Goal: Task Accomplishment & Management: Use online tool/utility

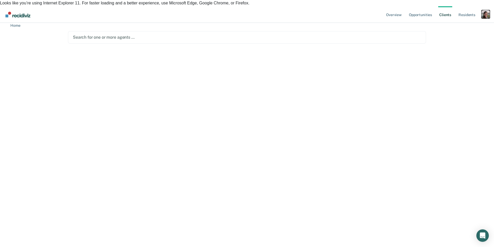
click at [486, 10] on div "Profile dropdown button" at bounding box center [486, 14] width 8 height 8
click at [412, 71] on main "Search for one or more agents …" at bounding box center [247, 47] width 371 height 48
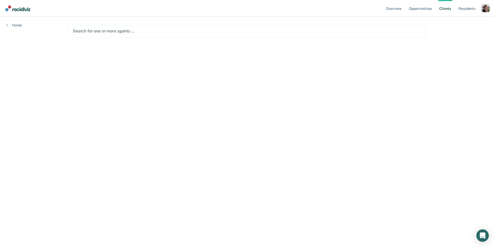
click at [72, 8] on nav "Overview Opportunities Client s Resident s Profile How it works Log Out" at bounding box center [247, 8] width 494 height 17
click at [485, 9] on div "Profile dropdown button" at bounding box center [486, 8] width 8 height 8
click at [462, 20] on link "Profile" at bounding box center [465, 21] width 42 height 4
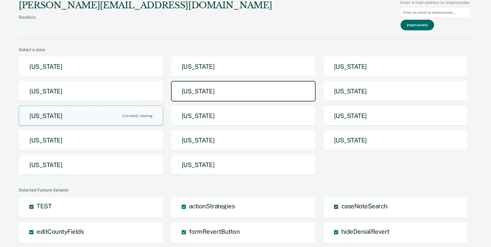
click at [224, 97] on button "Iowa" at bounding box center [243, 91] width 144 height 21
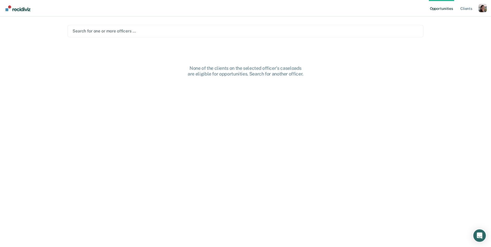
click at [155, 32] on div at bounding box center [245, 31] width 346 height 6
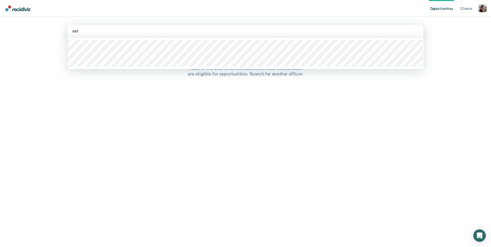
type input "seth"
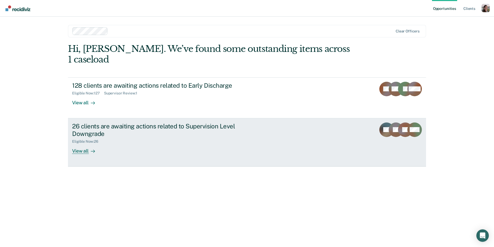
click at [79, 144] on div "View all" at bounding box center [86, 149] width 29 height 10
